Goal: Information Seeking & Learning: Find specific page/section

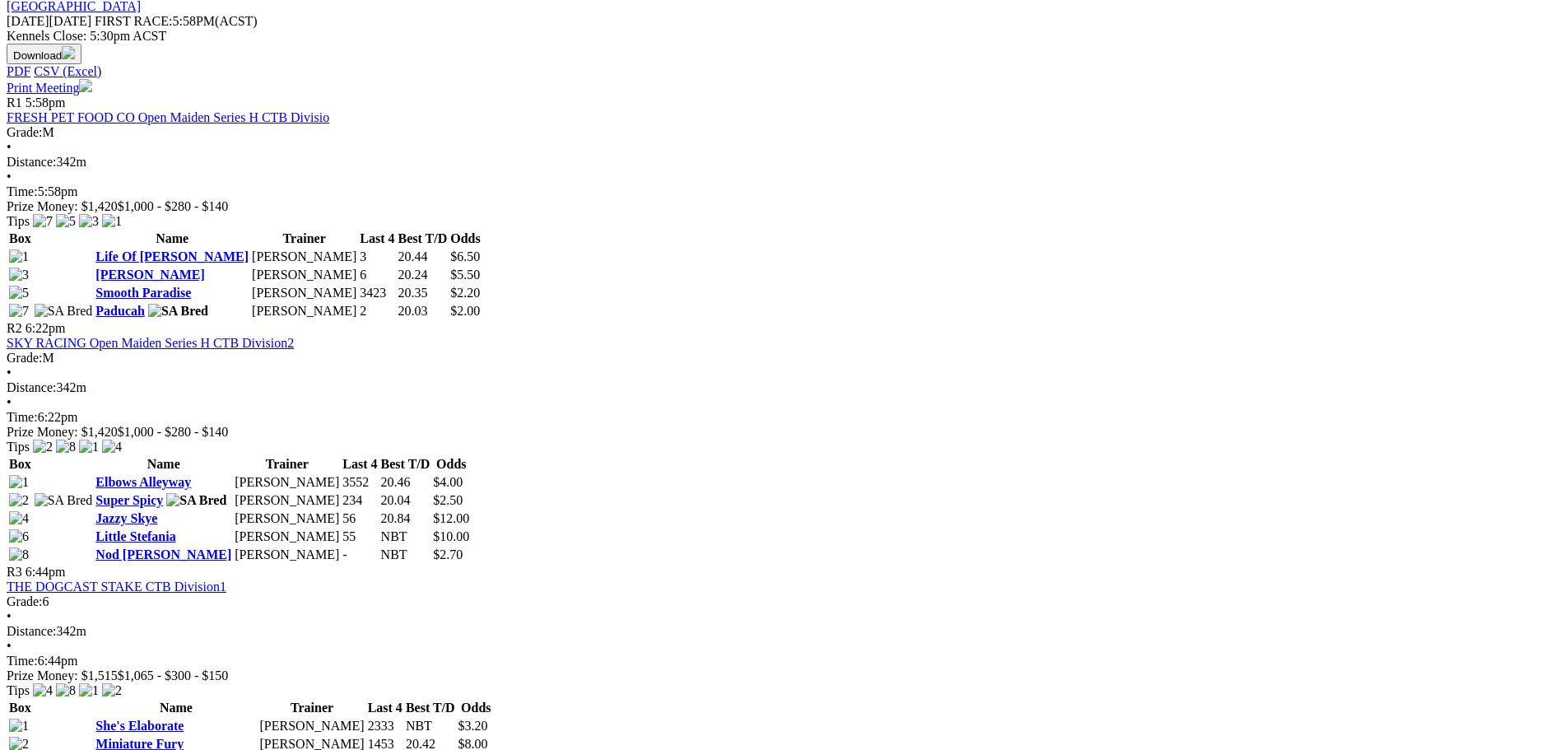
scroll to position [1071, 0]
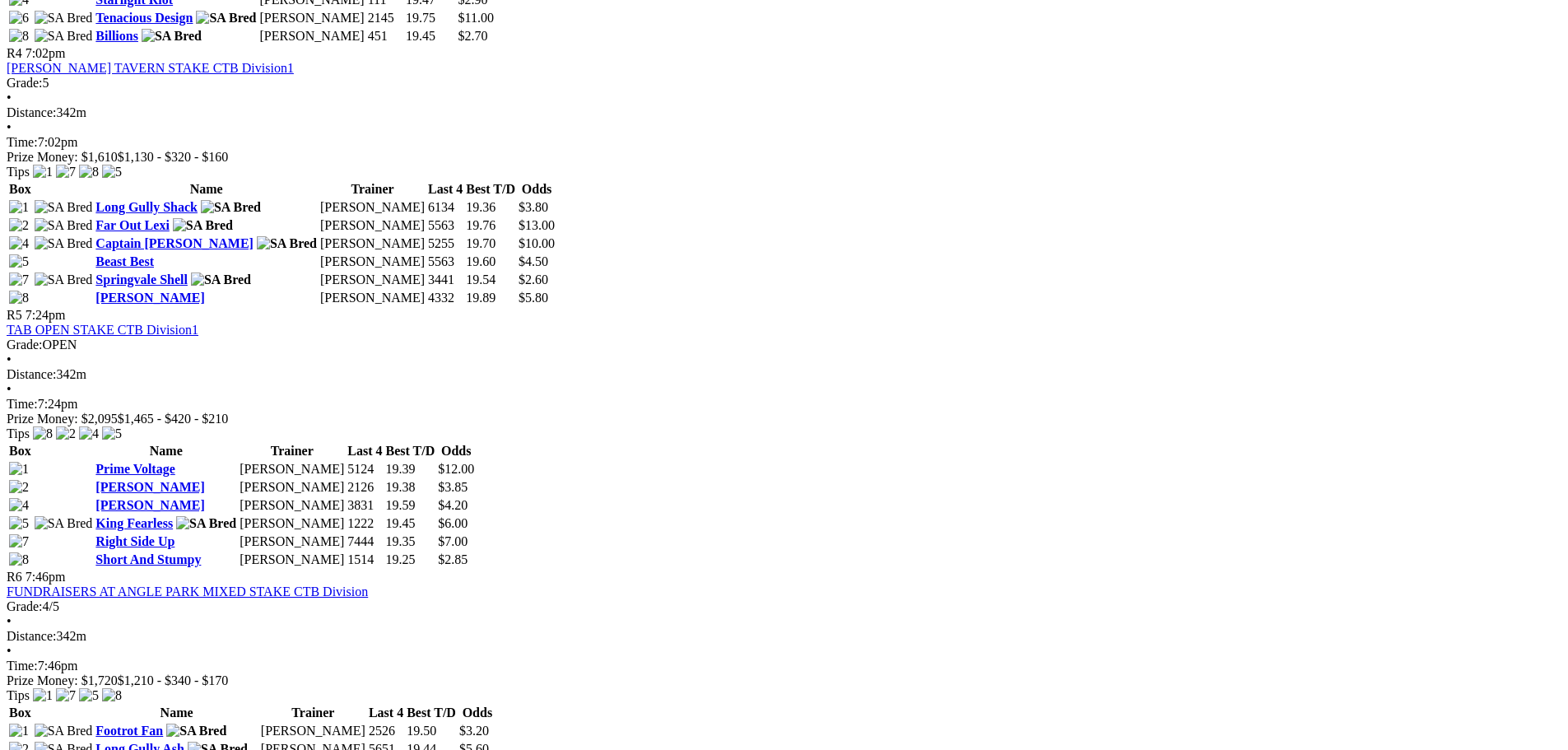
scroll to position [1564, 0]
